Goal: Check status: Check status

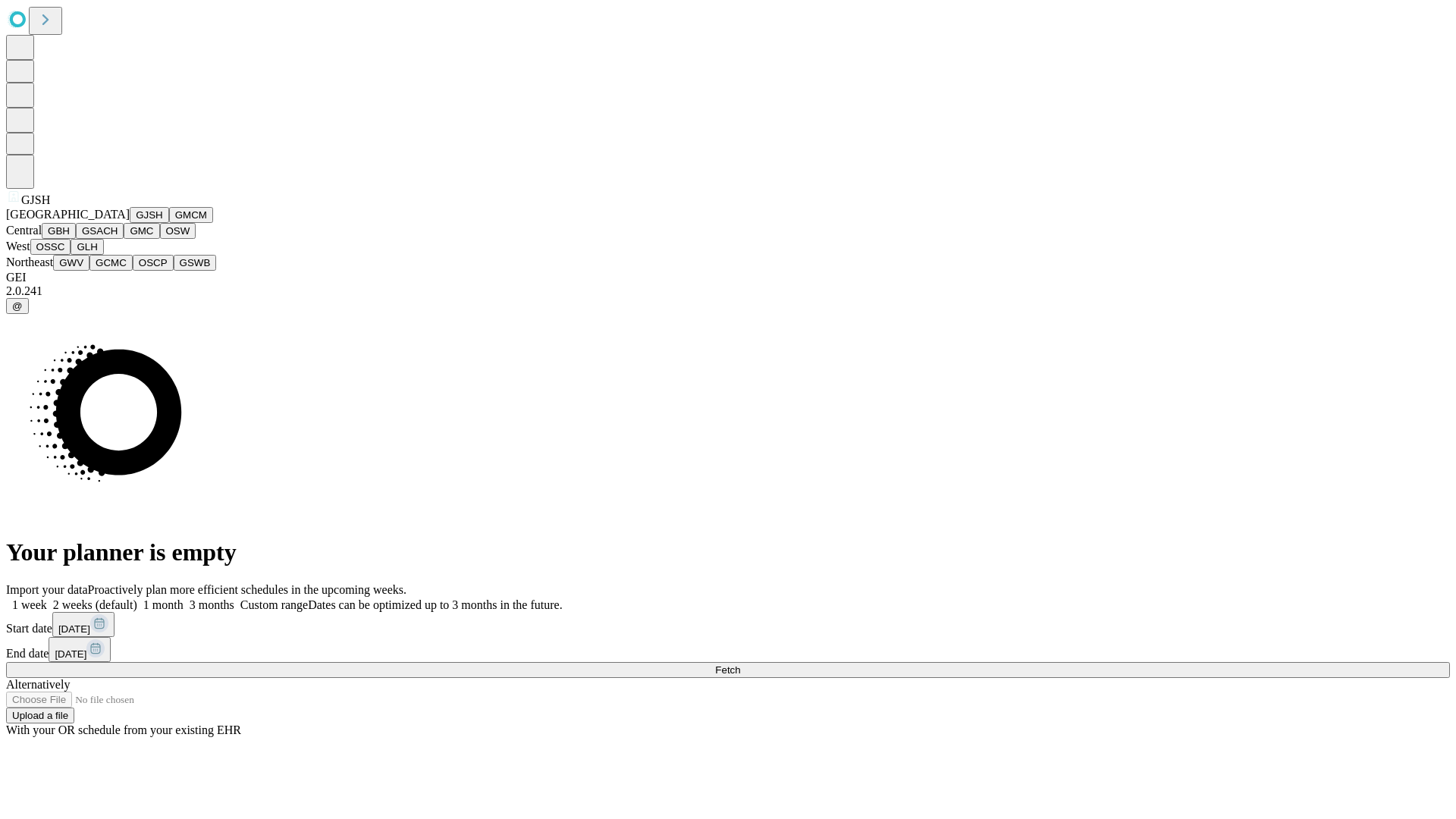
click at [129, 223] on button "GJSH" at bounding box center [149, 215] width 40 height 16
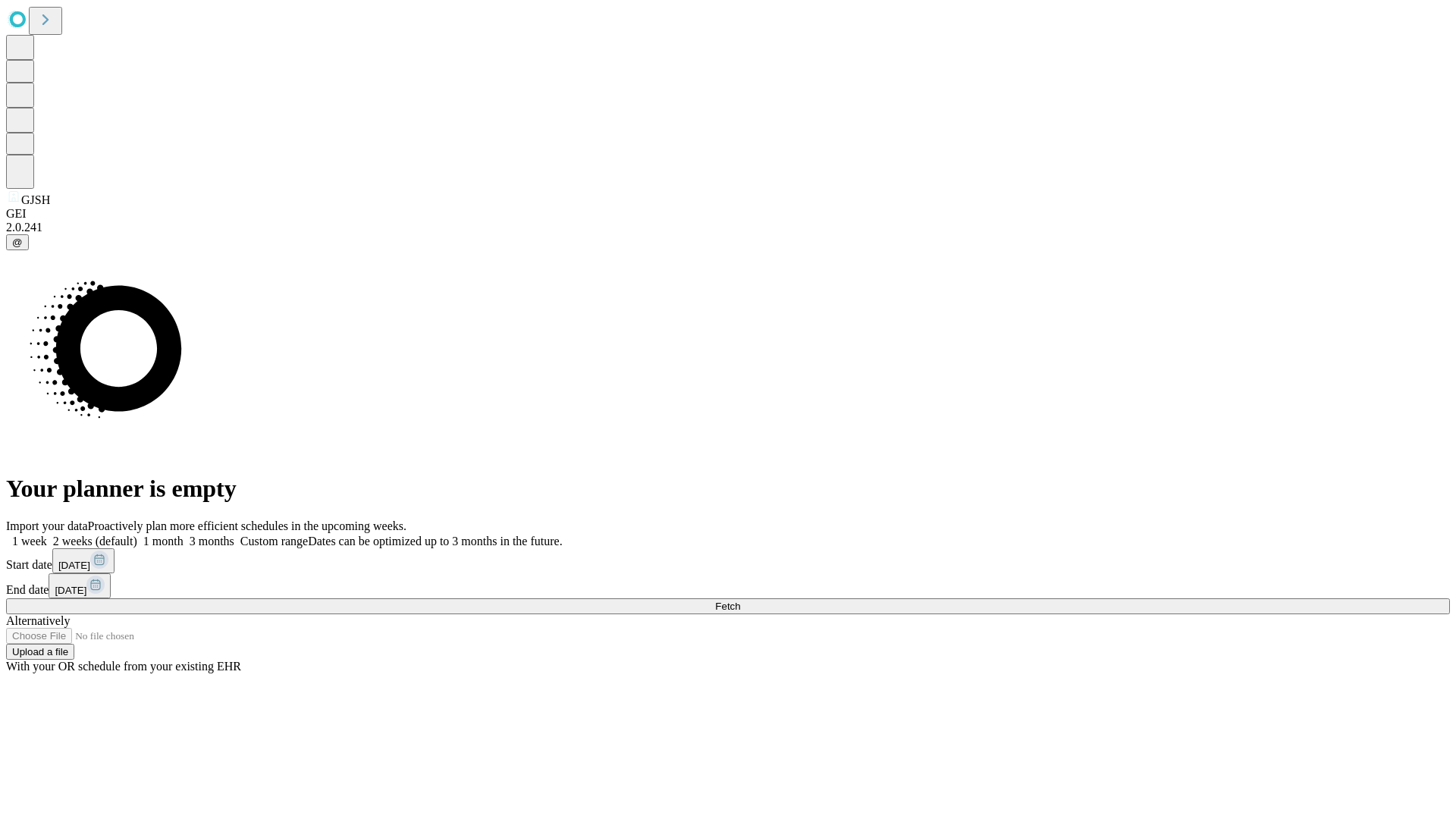
click at [47, 535] on label "1 week" at bounding box center [26, 541] width 41 height 13
click at [740, 601] on span "Fetch" at bounding box center [728, 607] width 25 height 12
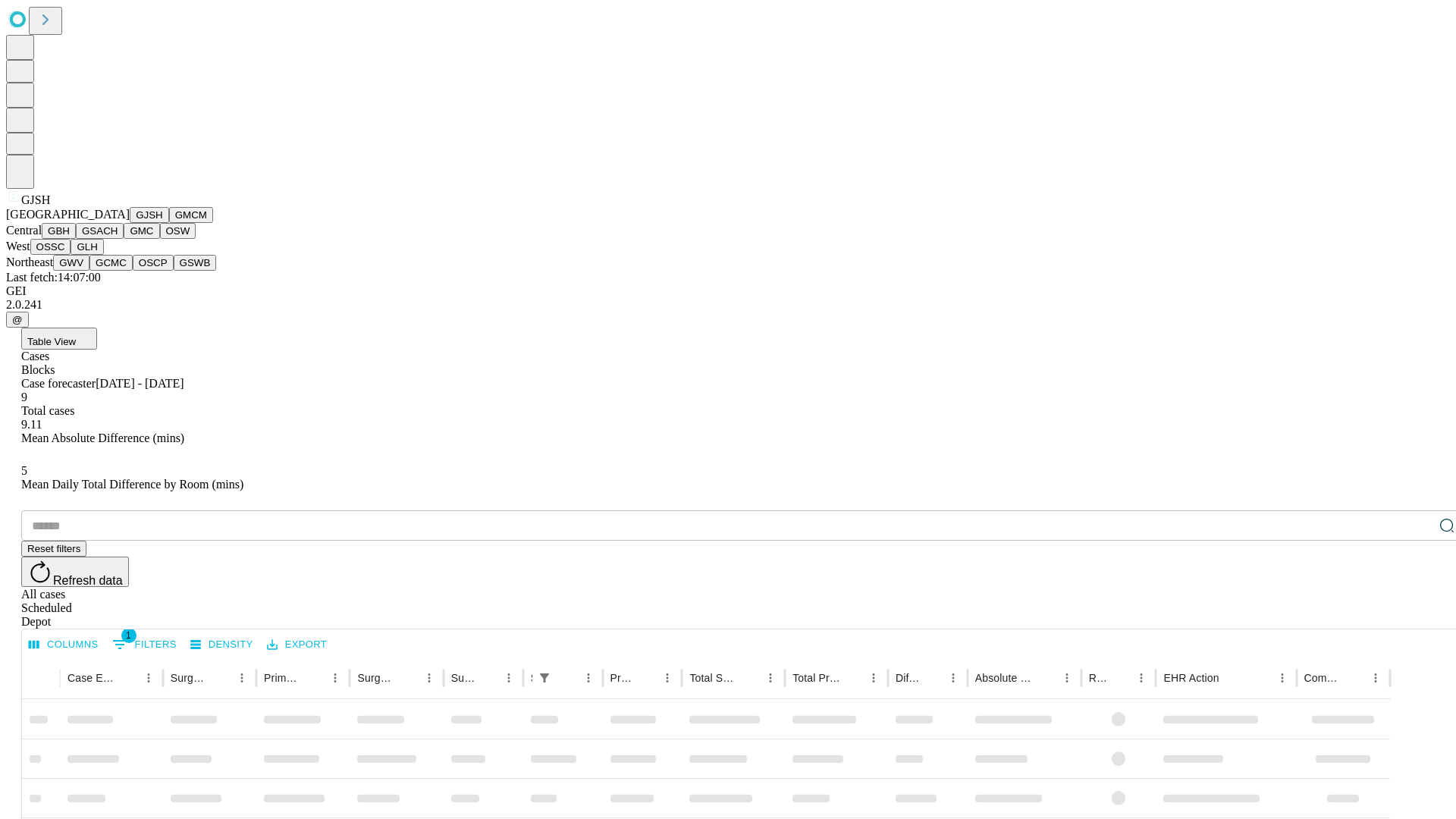
click at [169, 223] on button "GMCM" at bounding box center [191, 215] width 44 height 16
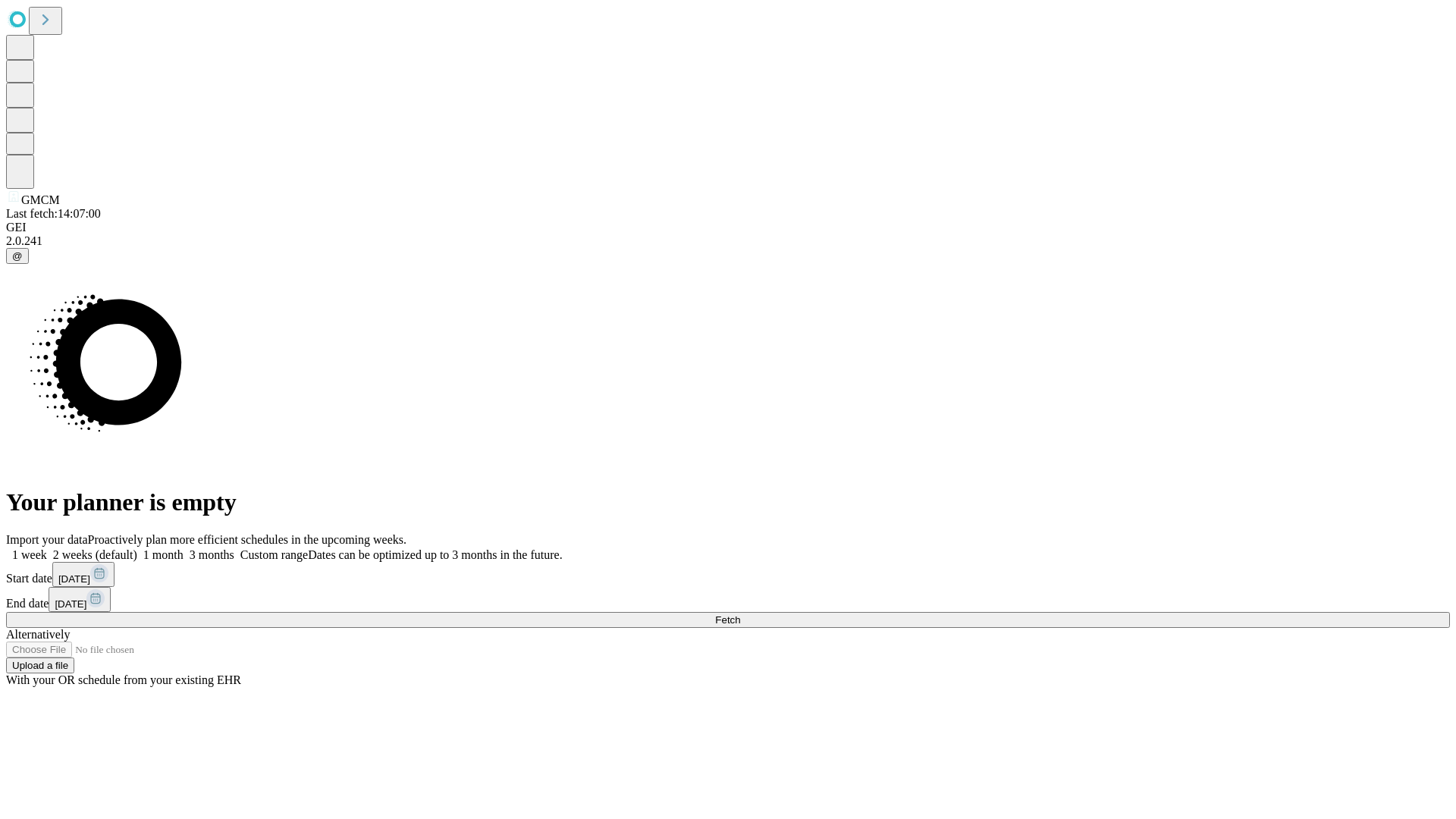
click at [47, 549] on label "1 week" at bounding box center [26, 554] width 41 height 13
click at [740, 615] on span "Fetch" at bounding box center [728, 621] width 25 height 12
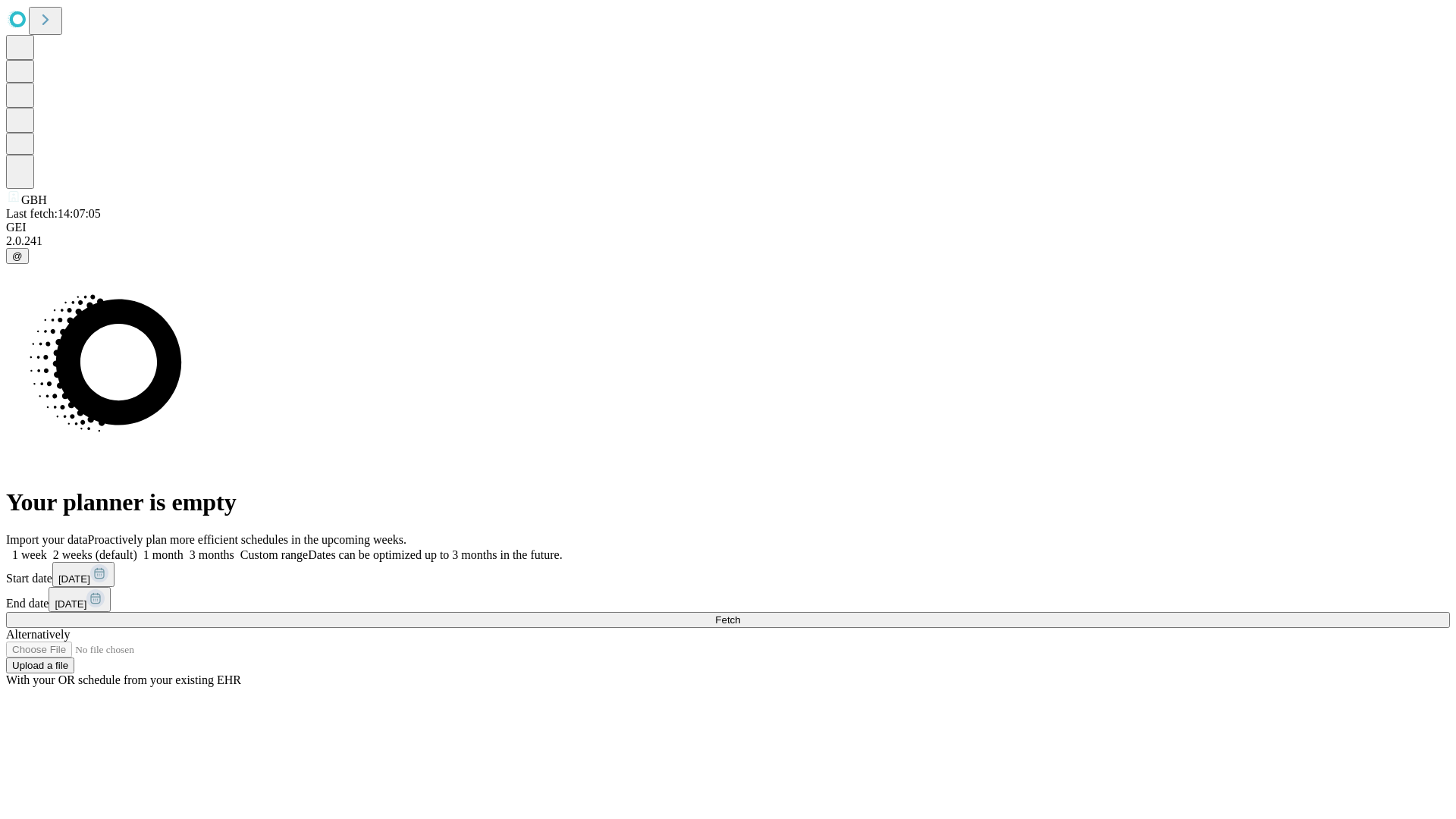
click at [47, 549] on label "1 week" at bounding box center [26, 554] width 41 height 13
click at [740, 615] on span "Fetch" at bounding box center [728, 621] width 25 height 12
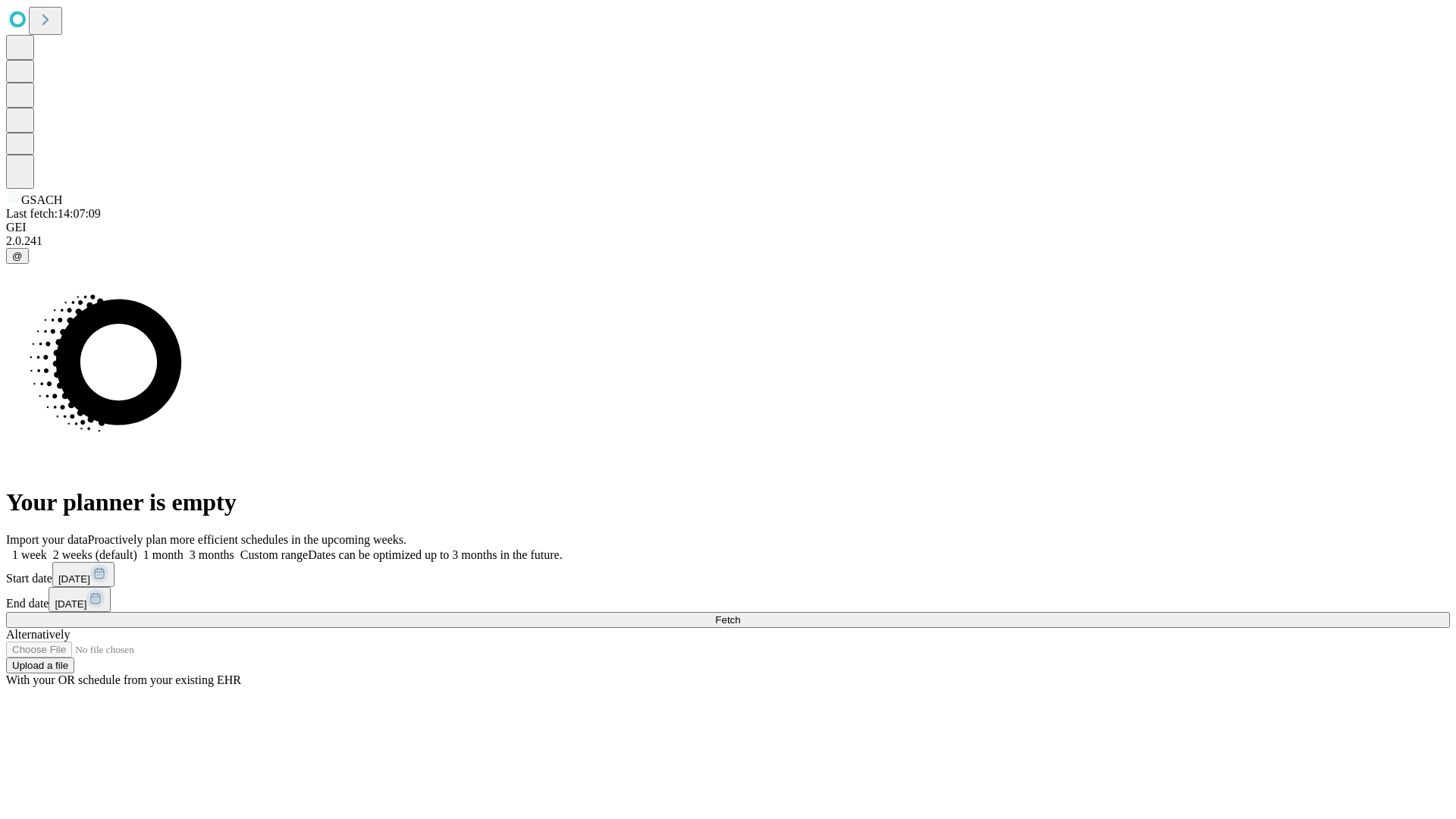
click at [47, 549] on label "1 week" at bounding box center [26, 554] width 41 height 13
click at [740, 615] on span "Fetch" at bounding box center [728, 621] width 25 height 12
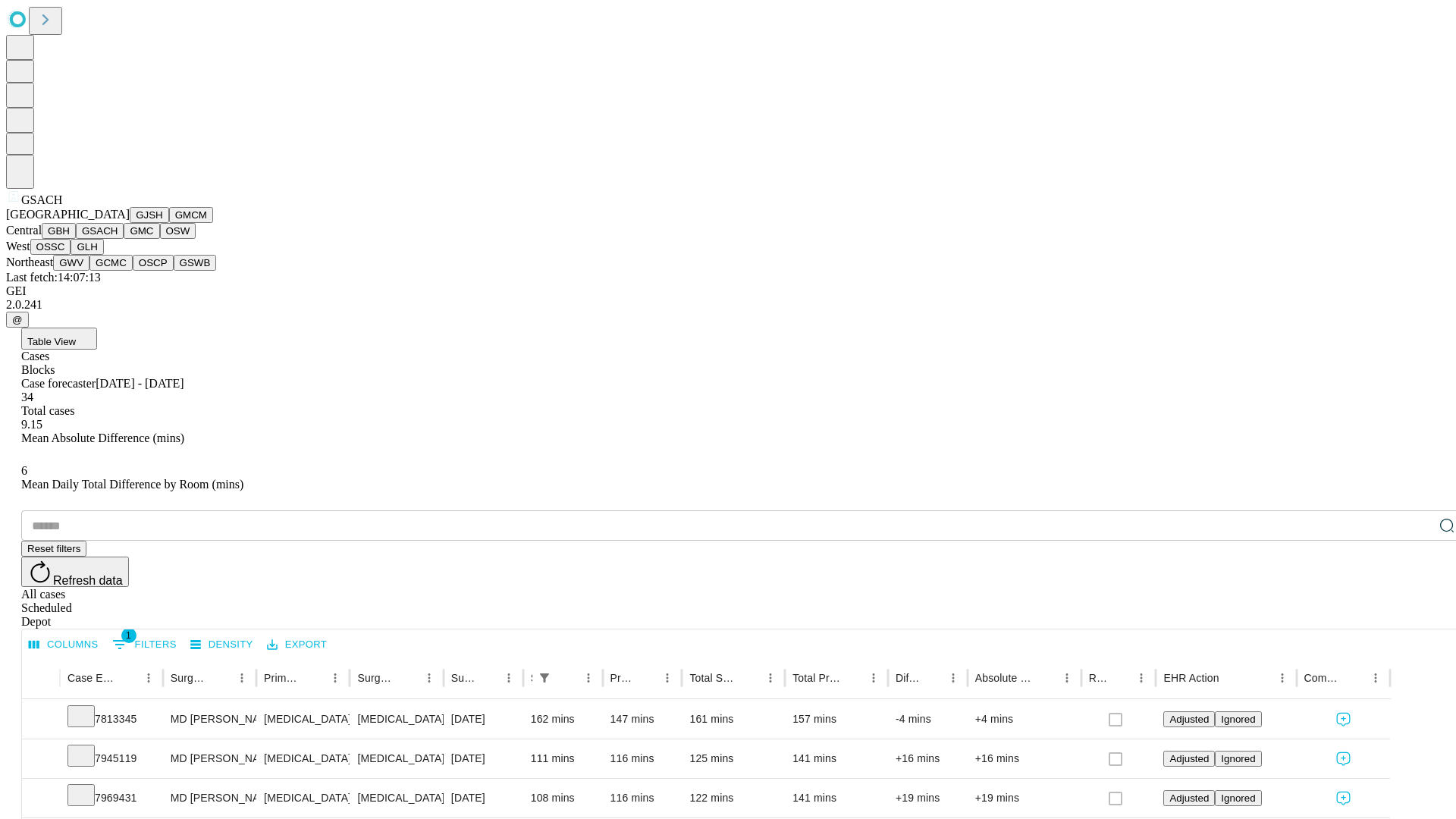
click at [124, 239] on button "GMC" at bounding box center [141, 231] width 36 height 16
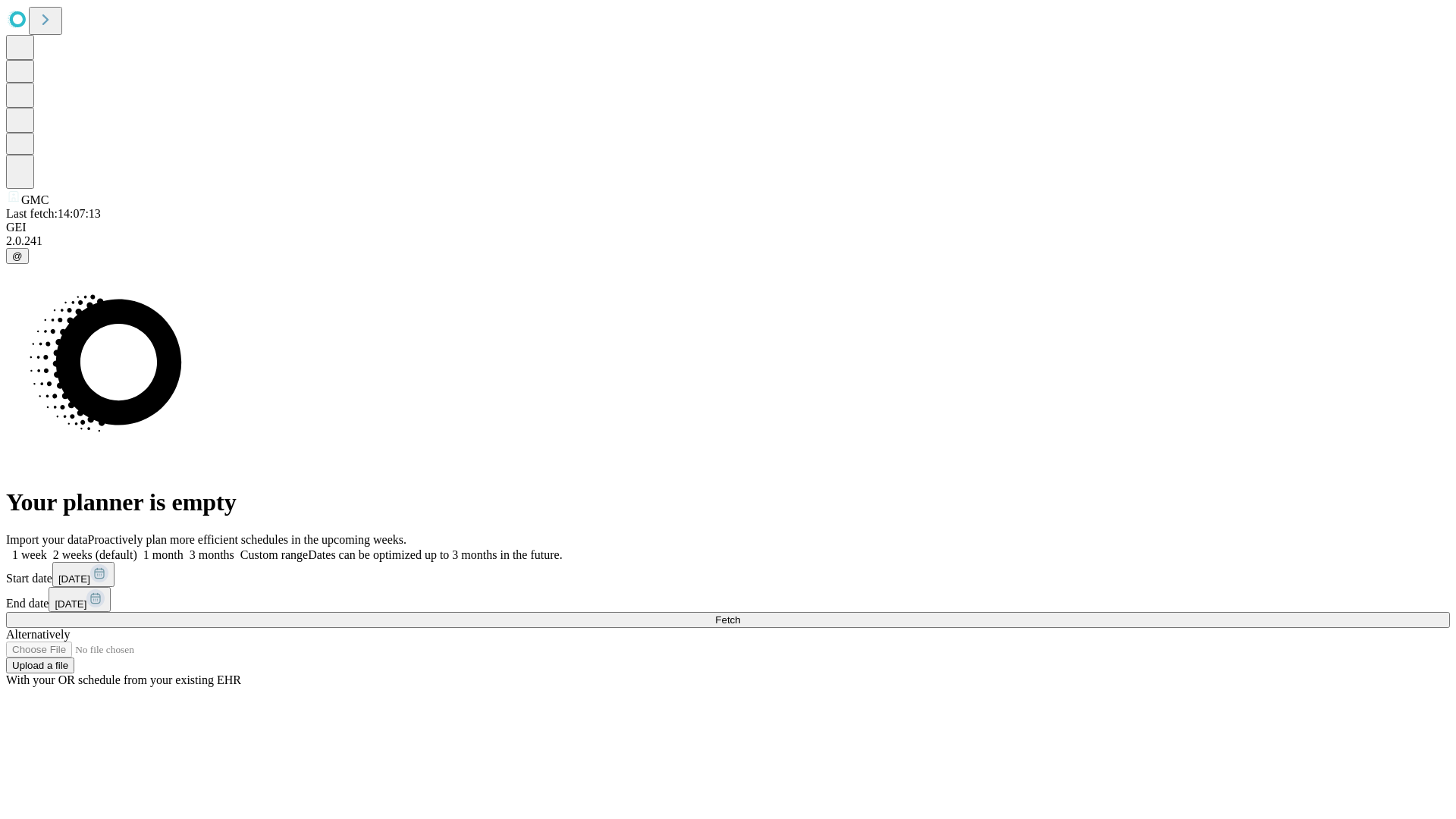
click at [47, 549] on label "1 week" at bounding box center [26, 554] width 41 height 13
click at [740, 615] on span "Fetch" at bounding box center [728, 621] width 25 height 12
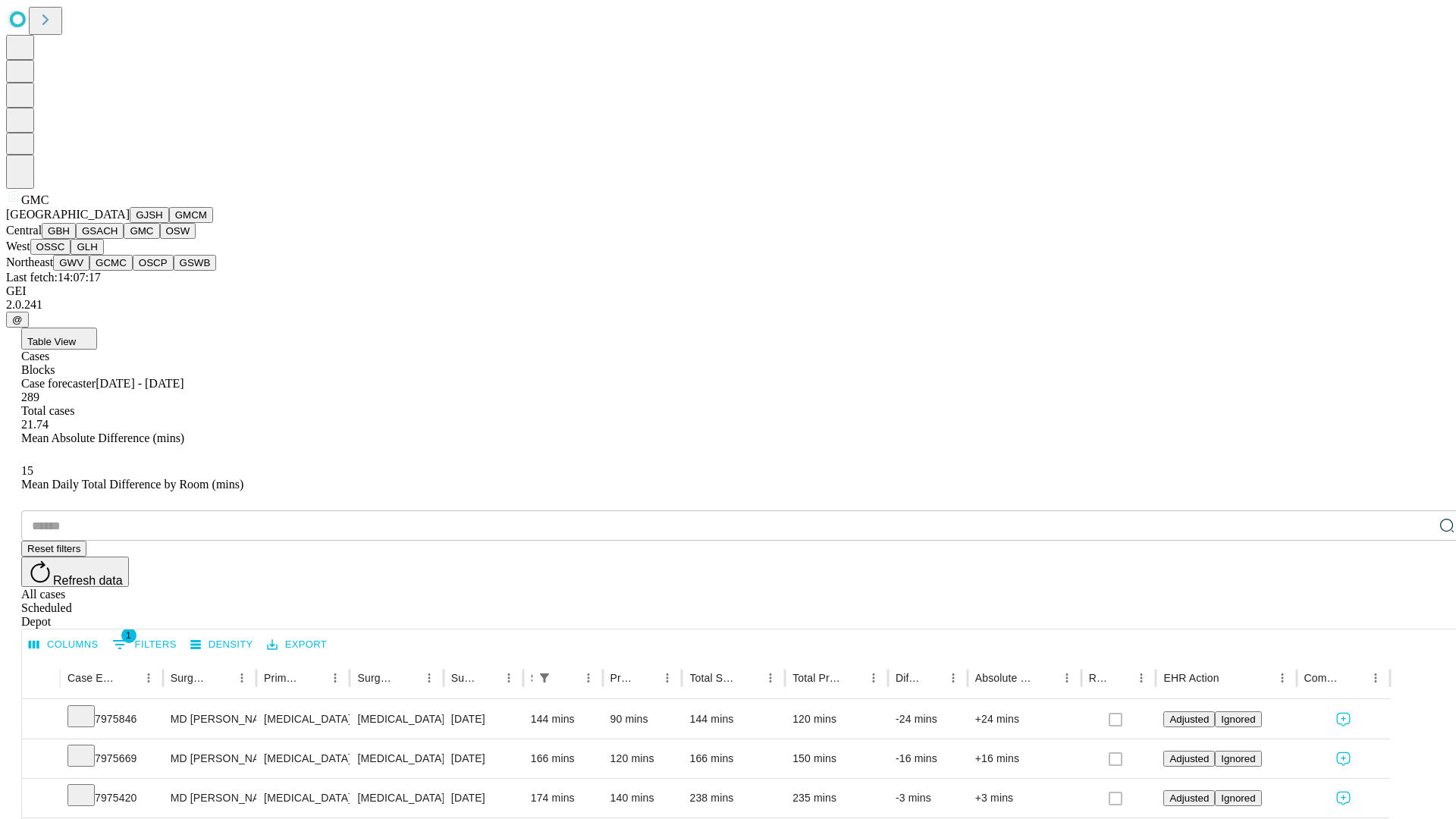
click at [160, 239] on button "OSW" at bounding box center [178, 231] width 36 height 16
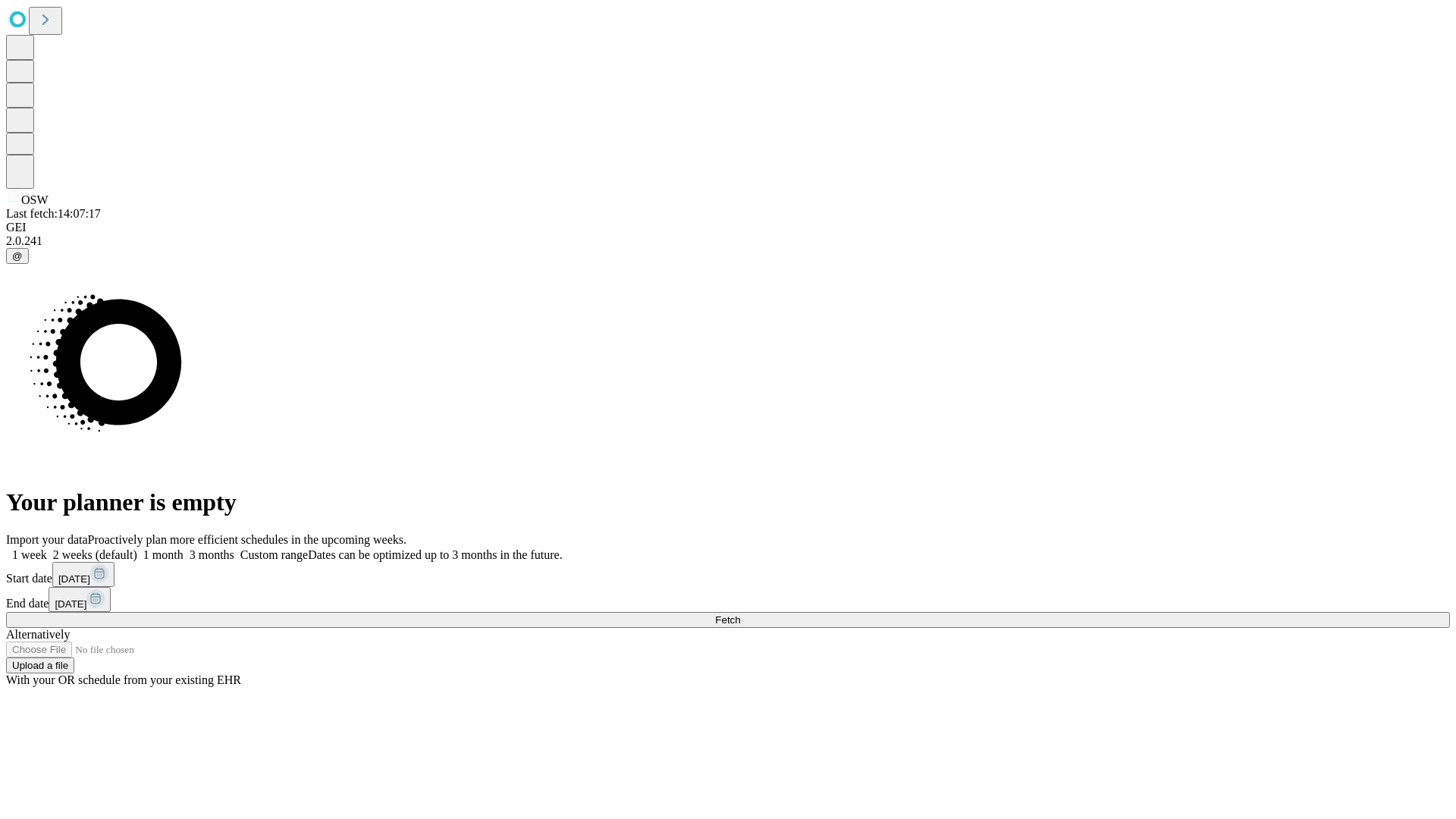
click at [47, 549] on label "1 week" at bounding box center [26, 554] width 41 height 13
click at [740, 615] on span "Fetch" at bounding box center [728, 621] width 25 height 12
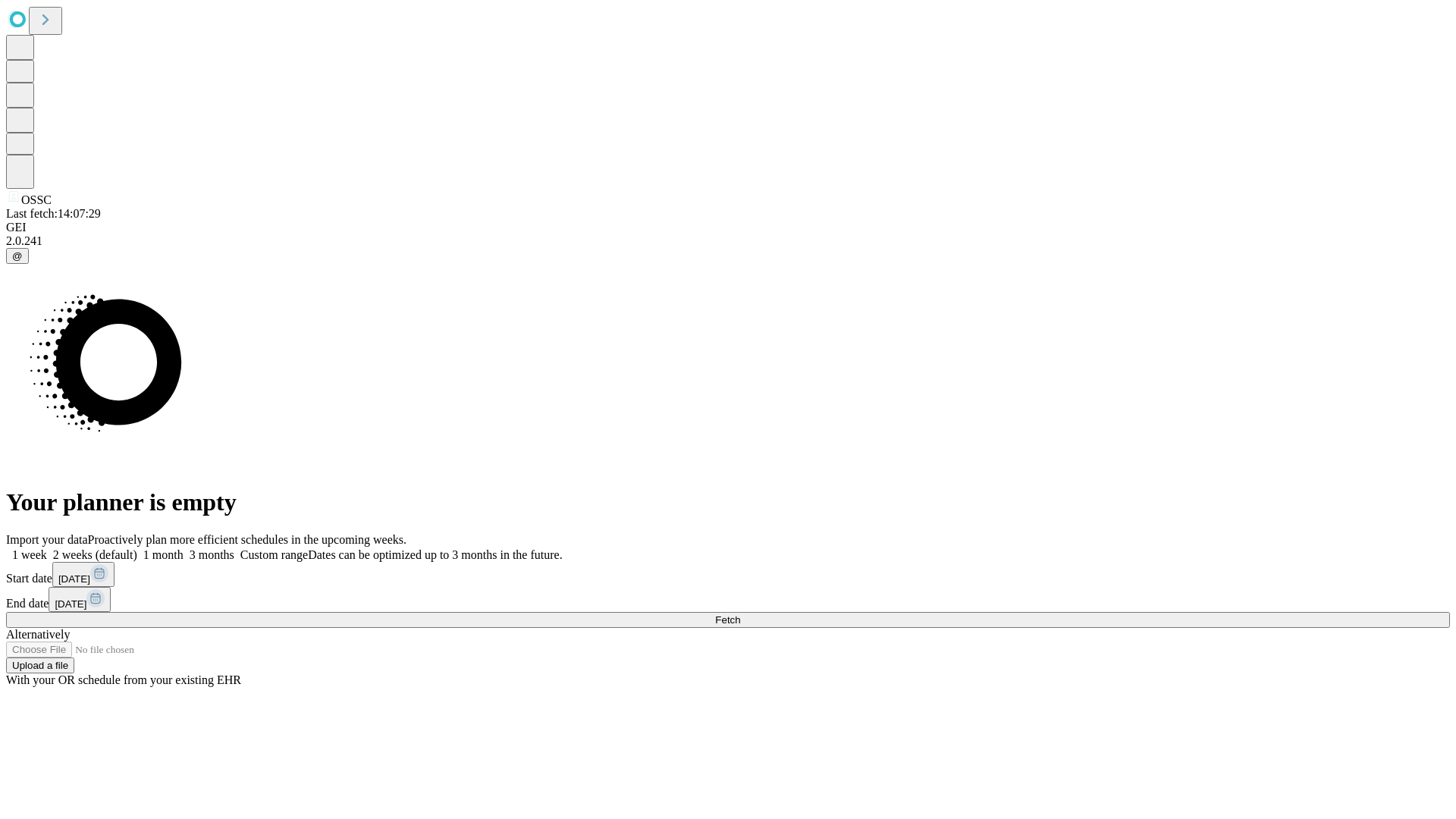
click at [47, 549] on label "1 week" at bounding box center [26, 554] width 41 height 13
click at [740, 615] on span "Fetch" at bounding box center [728, 621] width 25 height 12
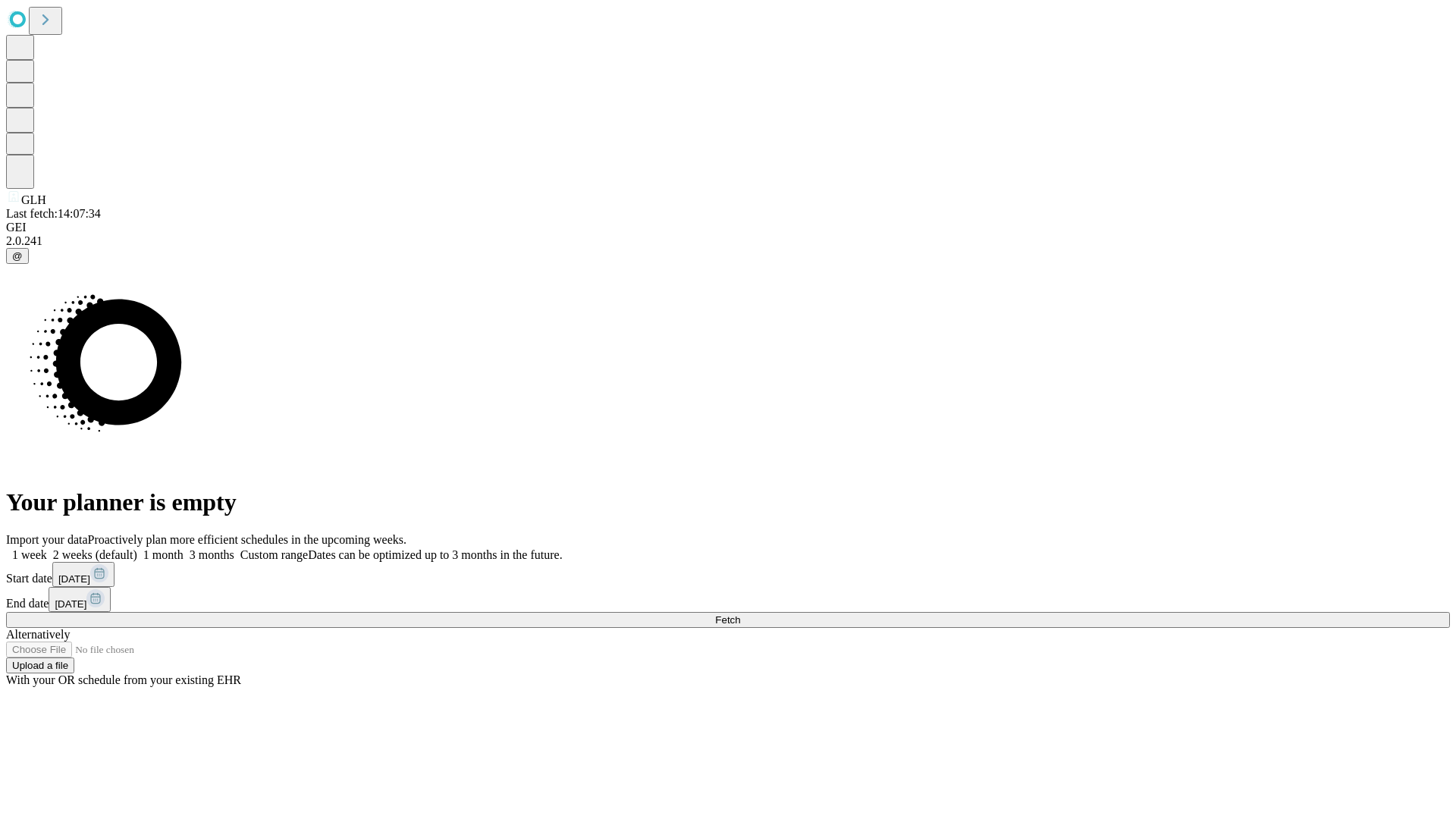
click at [740, 615] on span "Fetch" at bounding box center [728, 621] width 25 height 12
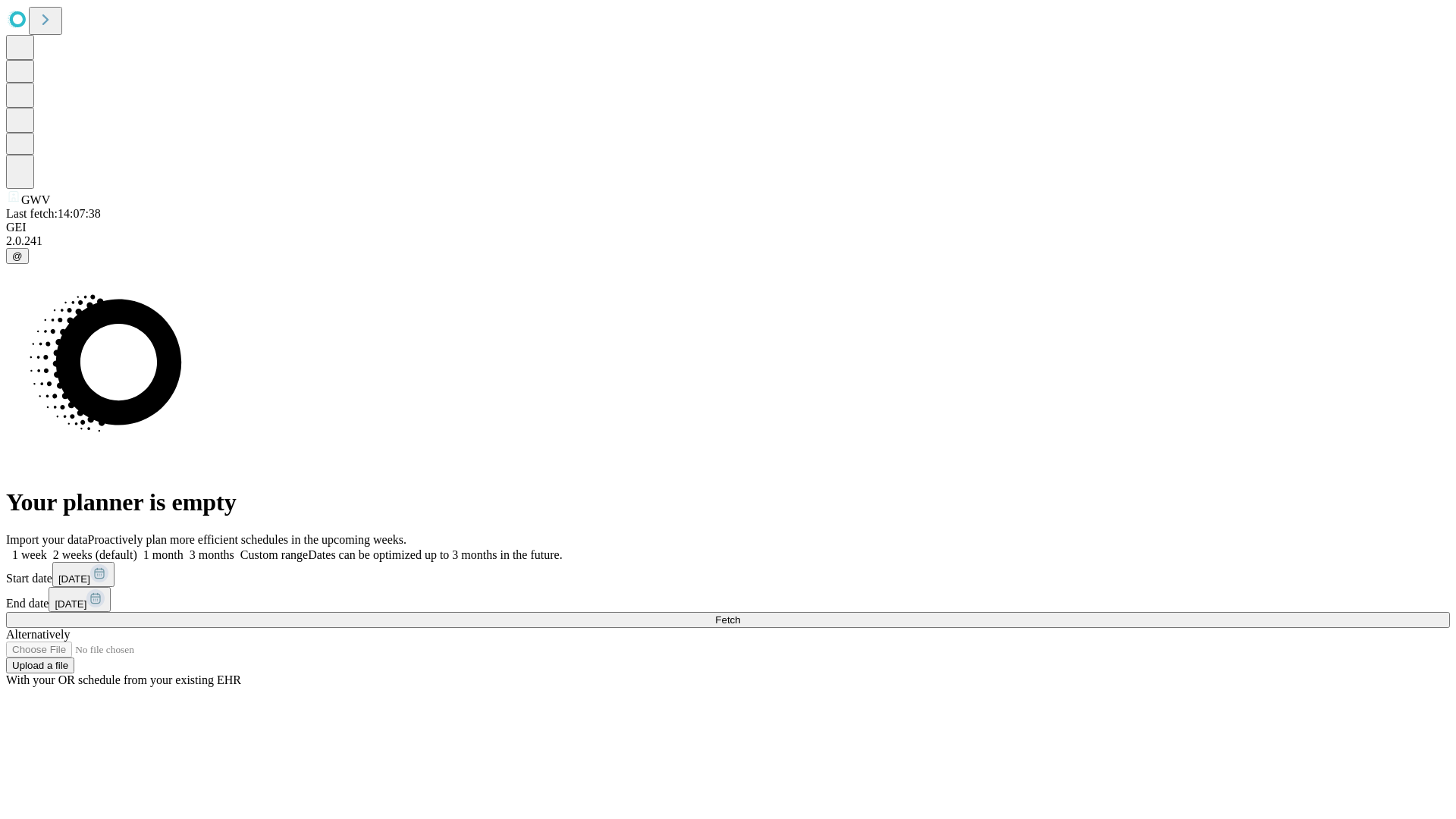
click at [47, 549] on label "1 week" at bounding box center [26, 554] width 41 height 13
click at [740, 615] on span "Fetch" at bounding box center [728, 621] width 25 height 12
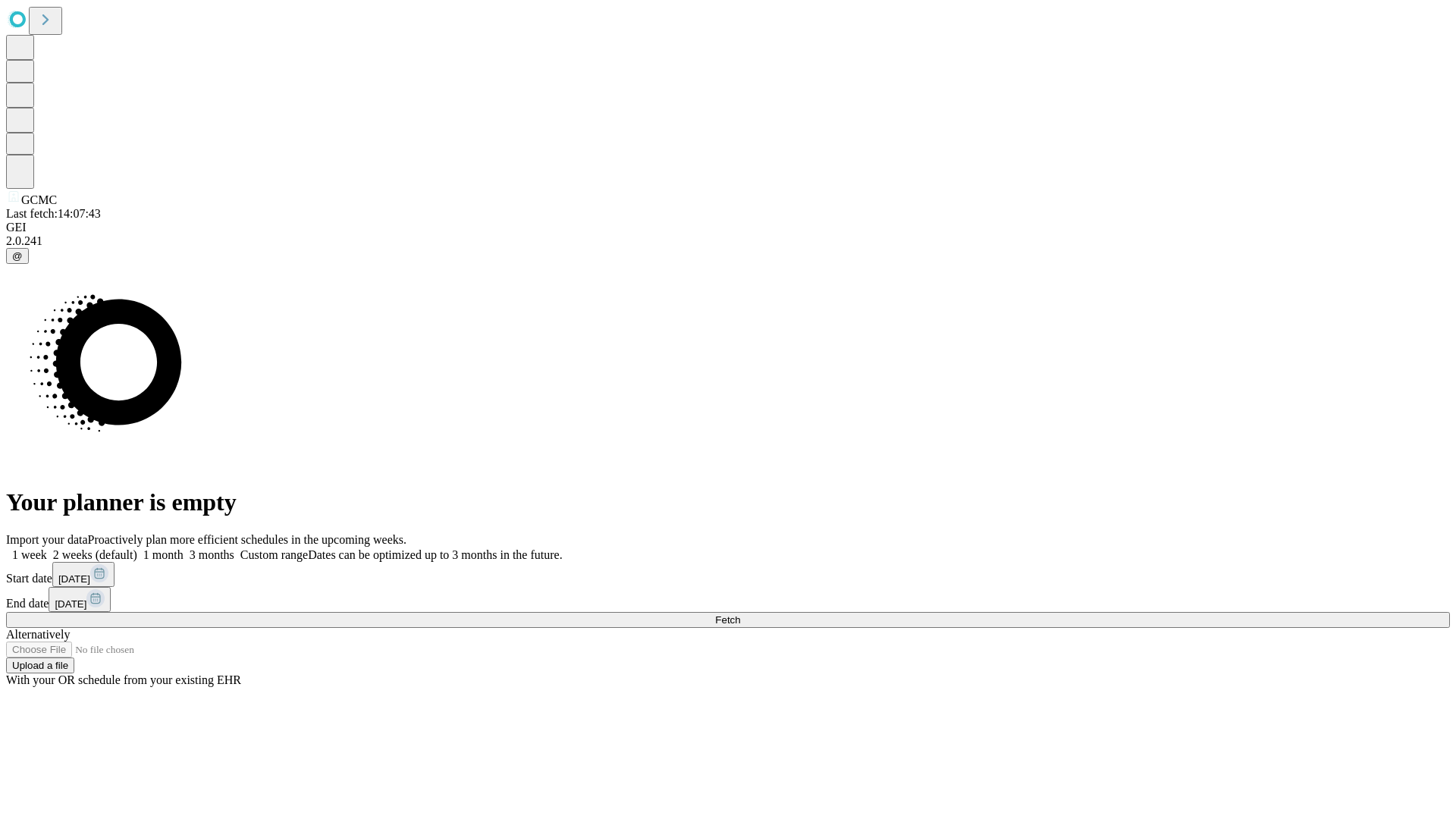
click at [47, 549] on label "1 week" at bounding box center [26, 554] width 41 height 13
click at [740, 615] on span "Fetch" at bounding box center [728, 621] width 25 height 12
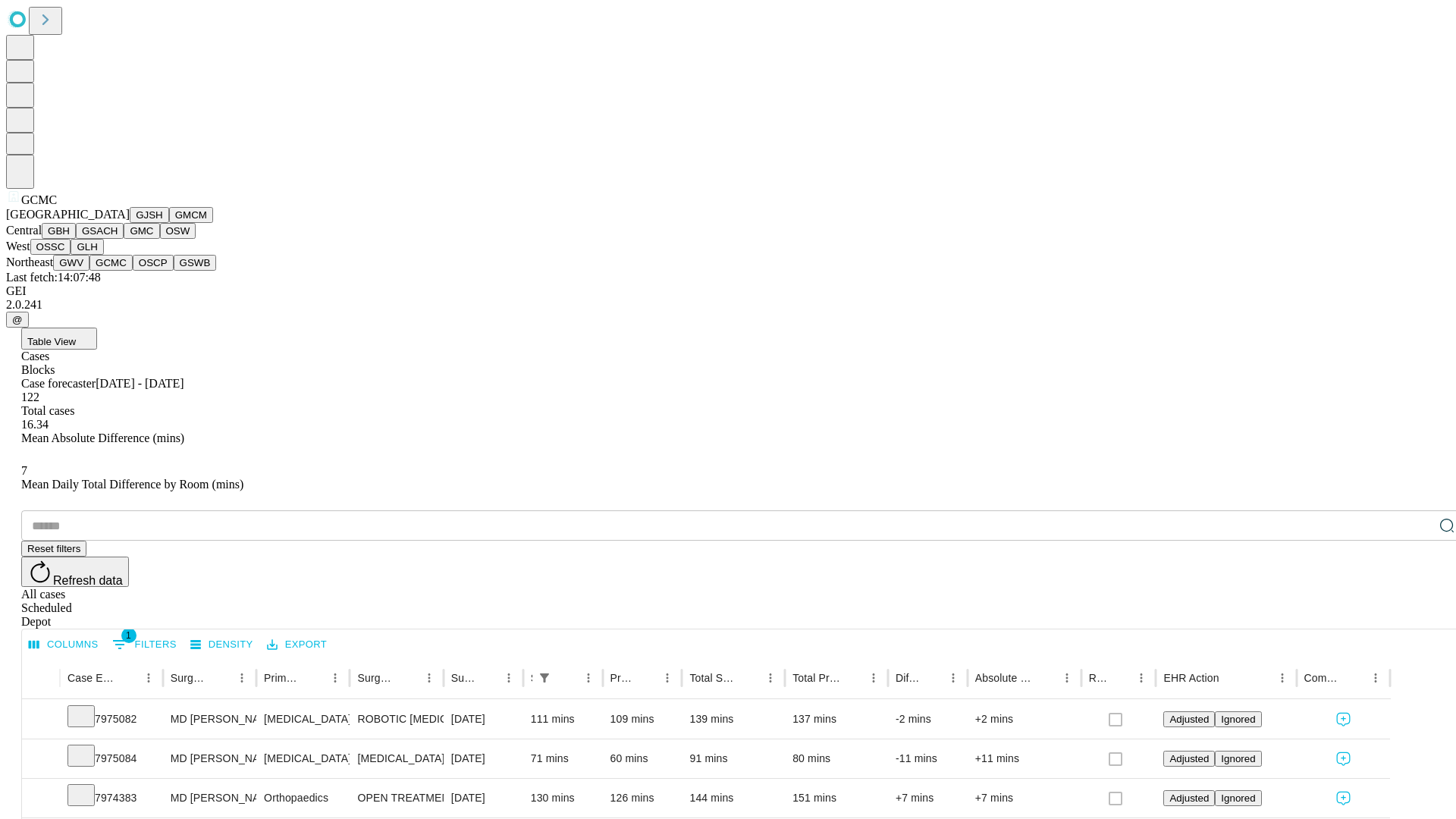
click at [132, 270] on button "OSCP" at bounding box center [153, 263] width 41 height 16
